Goal: Information Seeking & Learning: Find specific page/section

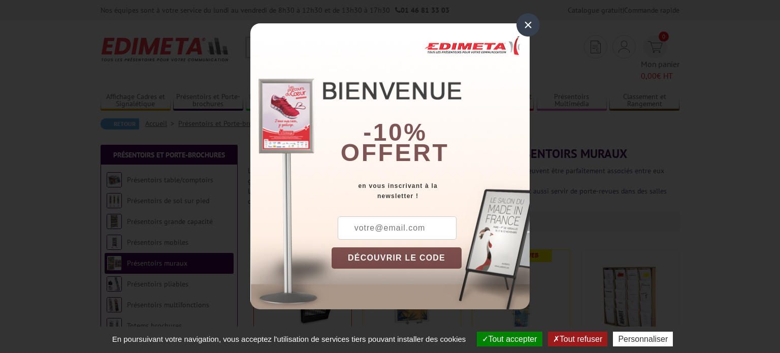
click at [524, 24] on div "×" at bounding box center [527, 24] width 23 height 23
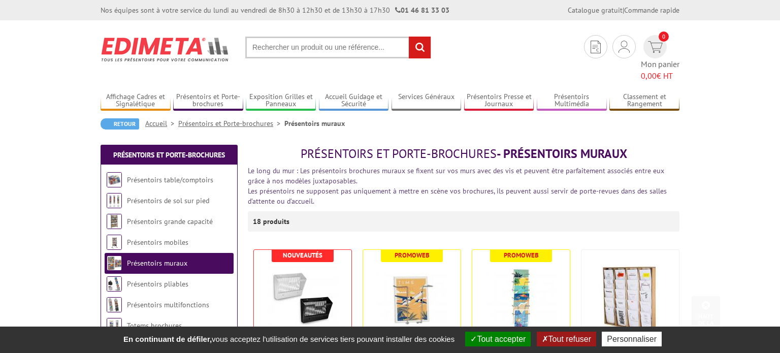
click at [258, 50] on input "text" at bounding box center [338, 48] width 186 height 22
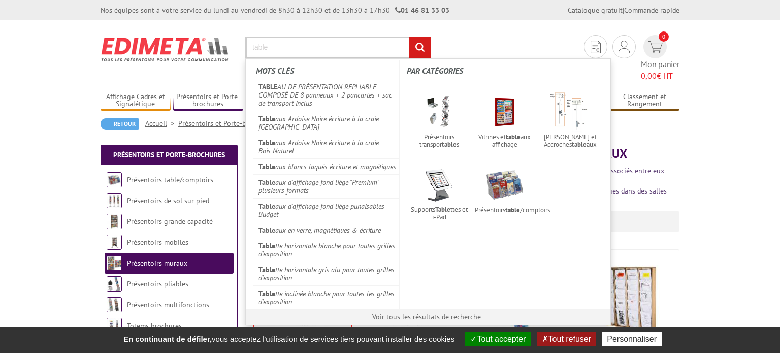
type input "table"
click at [409, 37] on input "rechercher" at bounding box center [420, 48] width 22 height 22
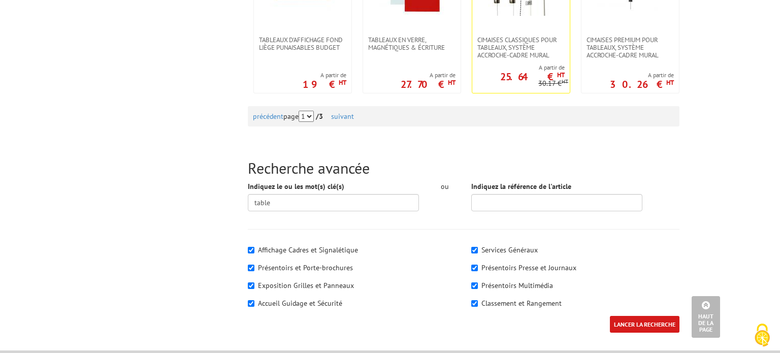
scroll to position [1123, 0]
